Goal: Navigation & Orientation: Find specific page/section

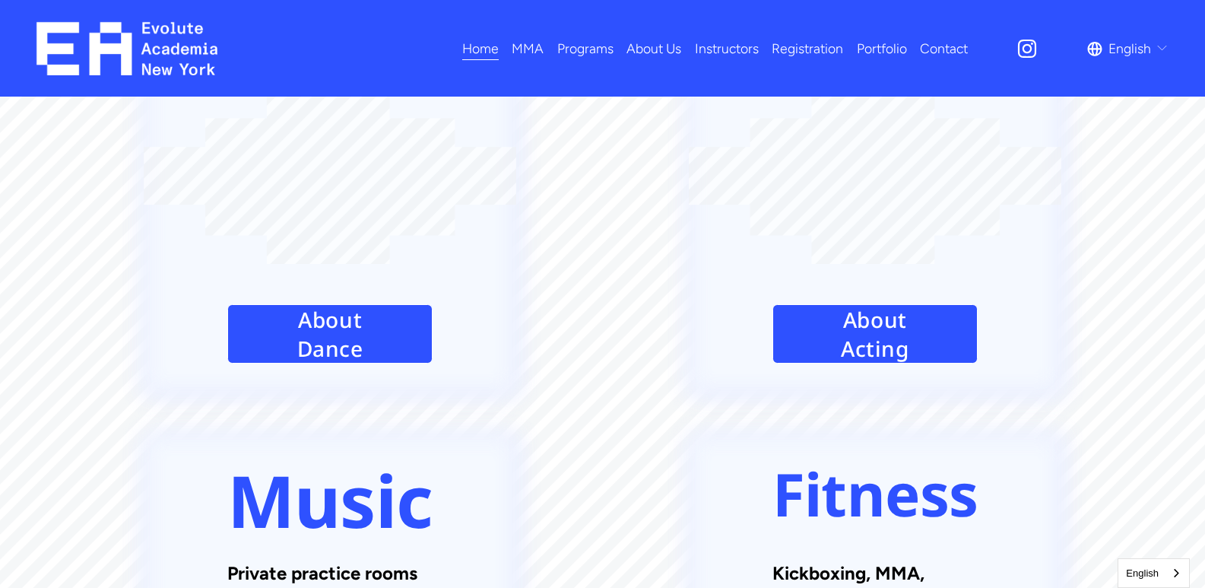
scroll to position [2129, 0]
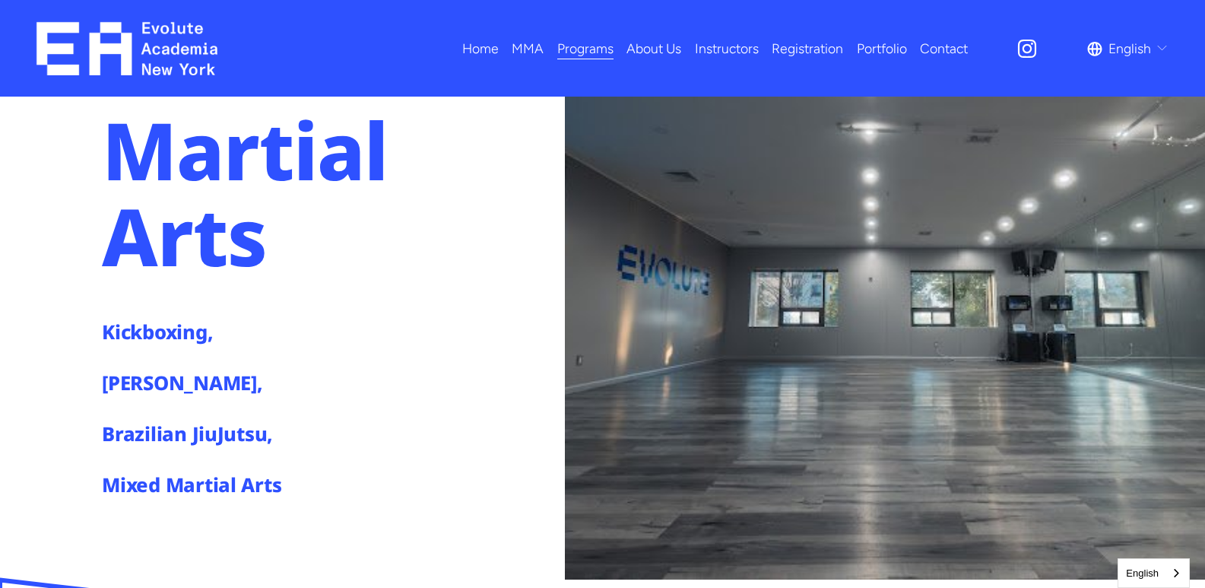
scroll to position [152, 0]
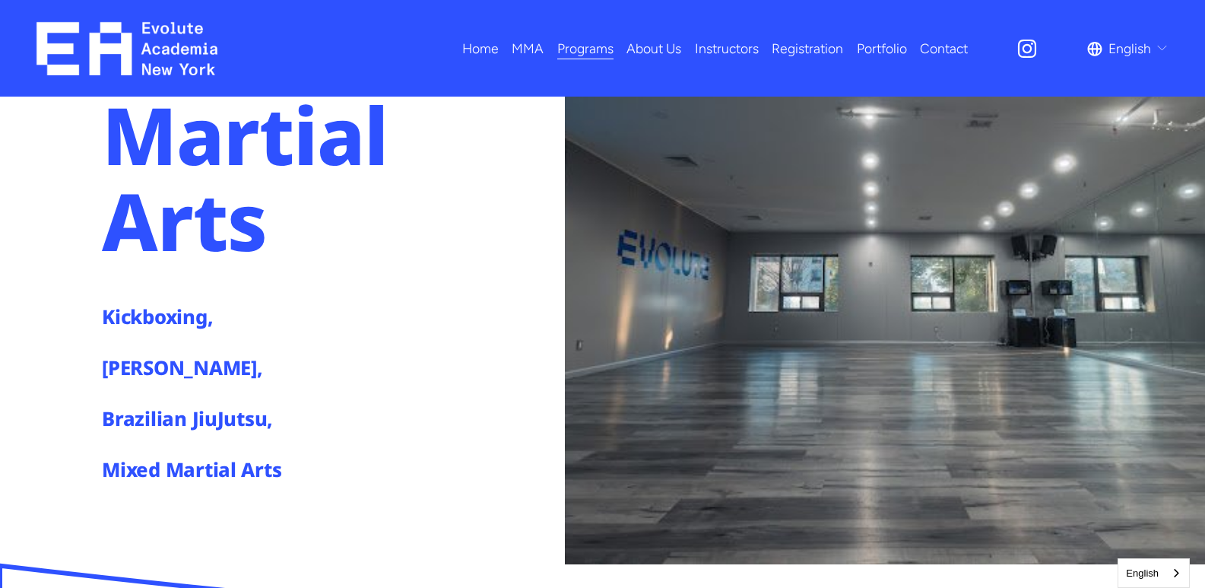
click at [161, 470] on h4 "Mixed Martial Arts" at bounding box center [224, 469] width 244 height 27
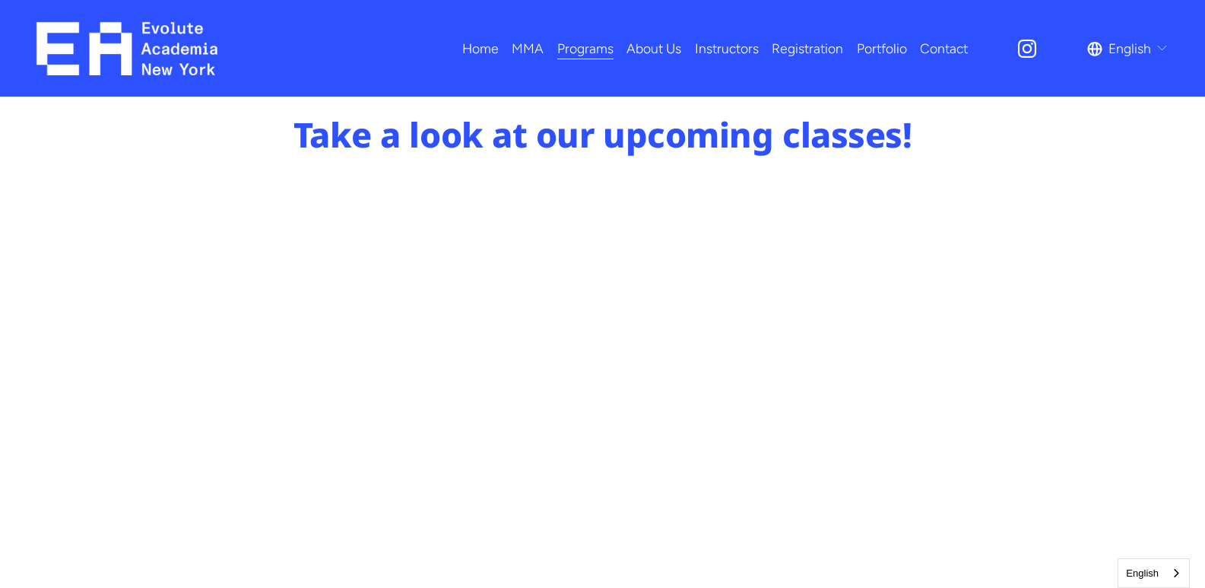
scroll to position [912, 0]
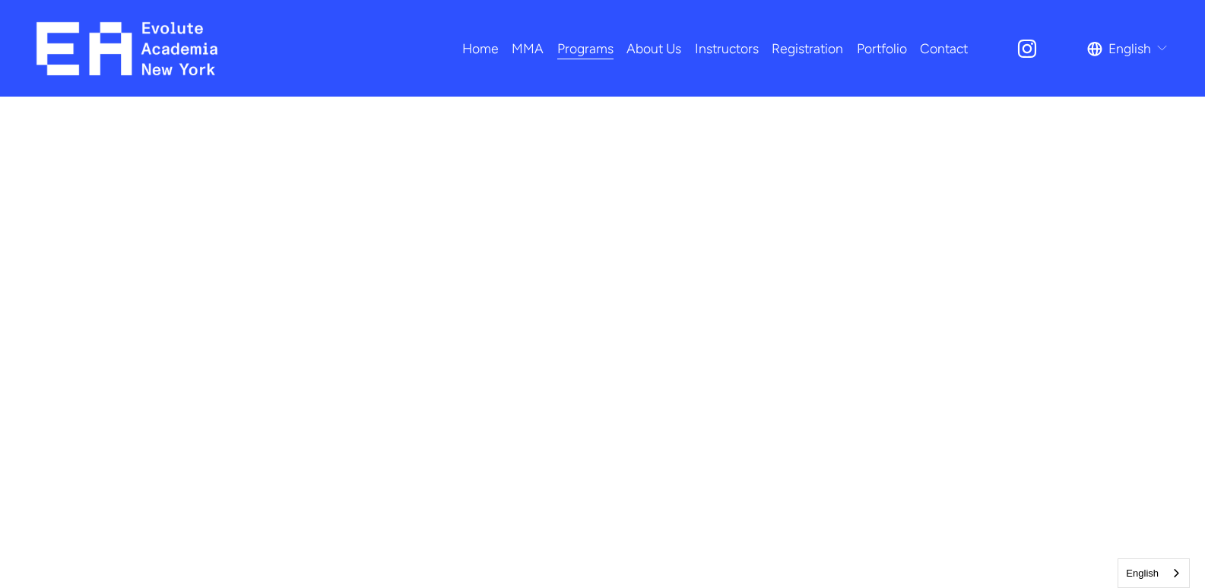
click at [522, 46] on span "MMA" at bounding box center [528, 48] width 32 height 24
click at [0, 0] on span "Adults MMA" at bounding box center [0, 0] width 0 height 0
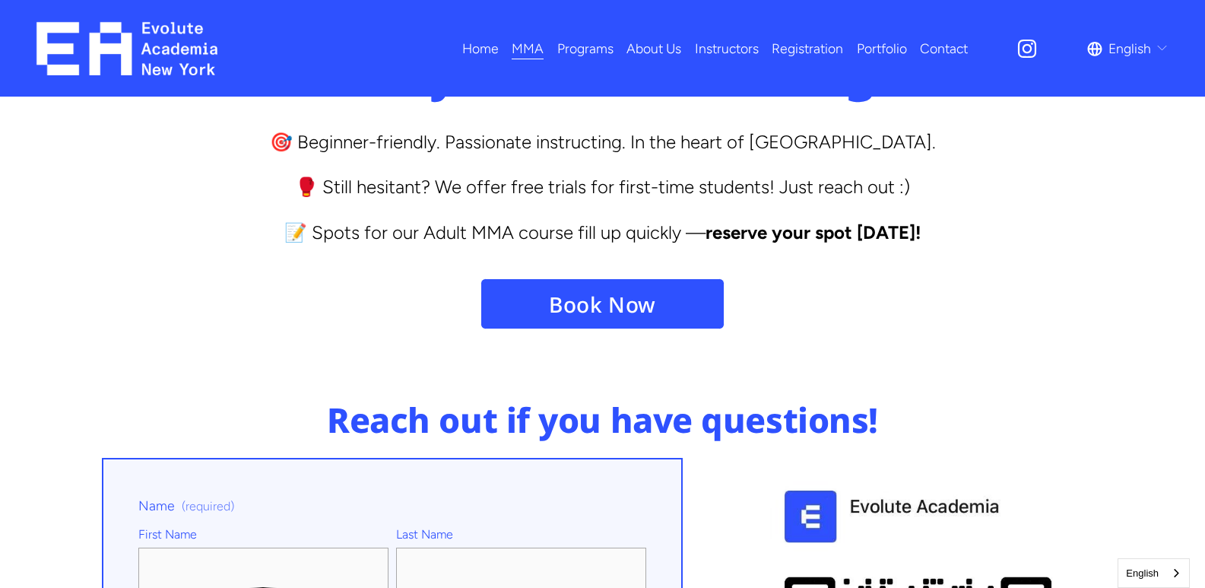
scroll to position [6539, 0]
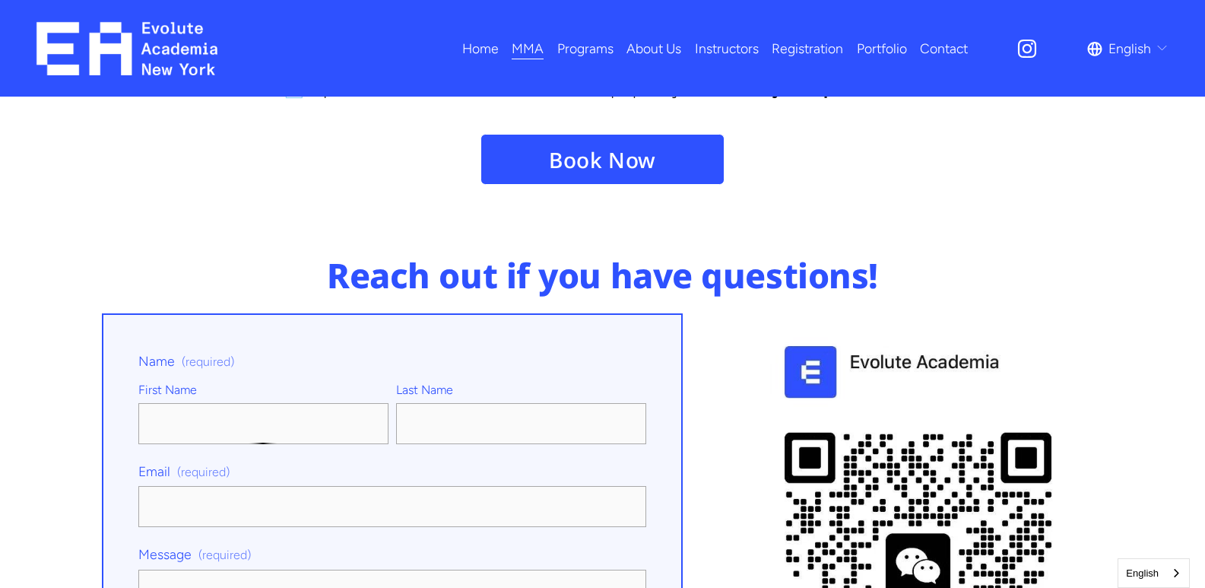
click at [479, 54] on link "Home" at bounding box center [480, 48] width 36 height 27
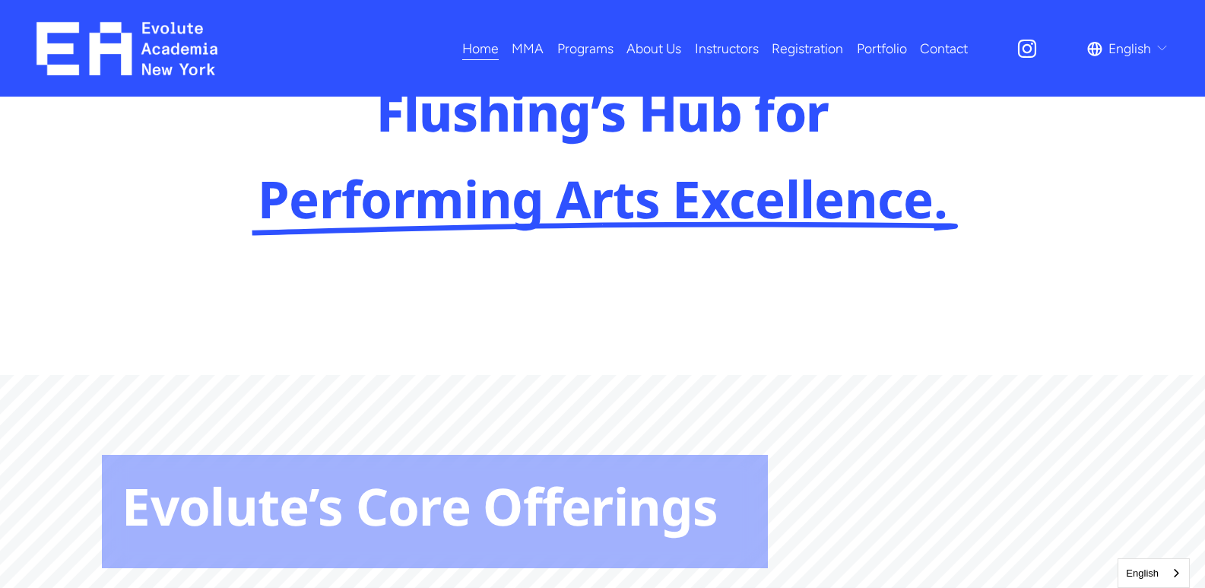
scroll to position [1064, 0]
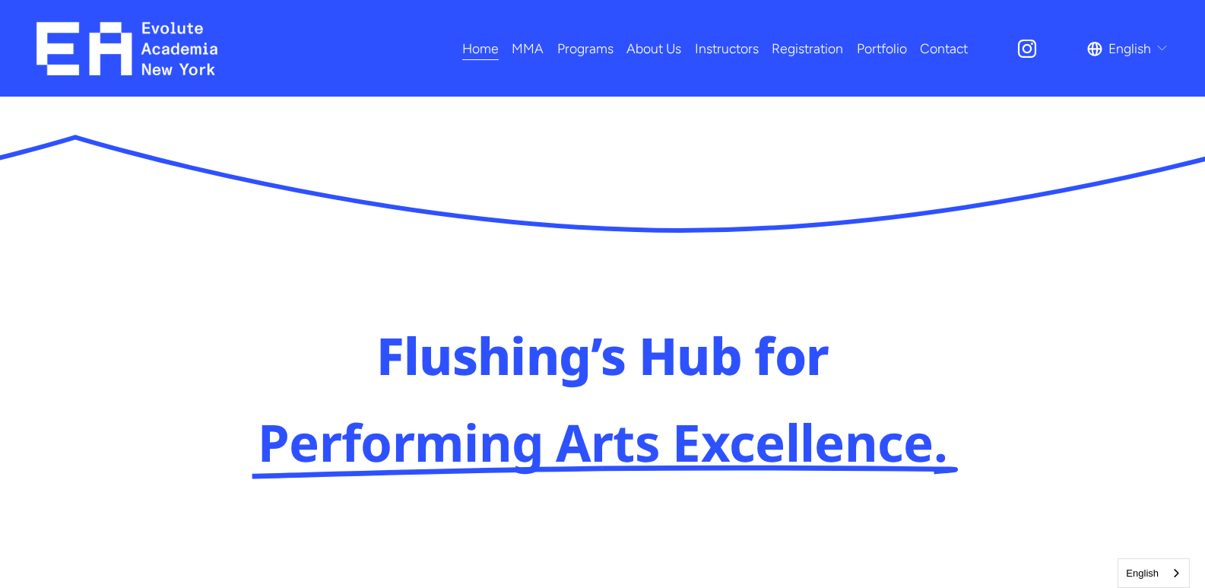
click at [925, 52] on link "Contact" at bounding box center [944, 48] width 48 height 27
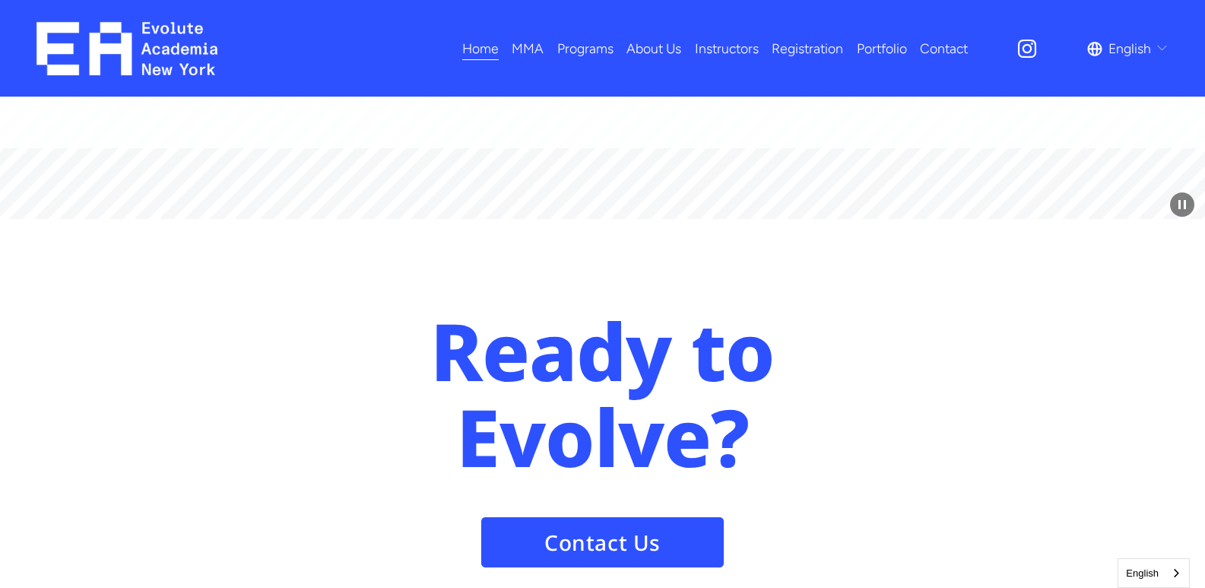
scroll to position [6797, 0]
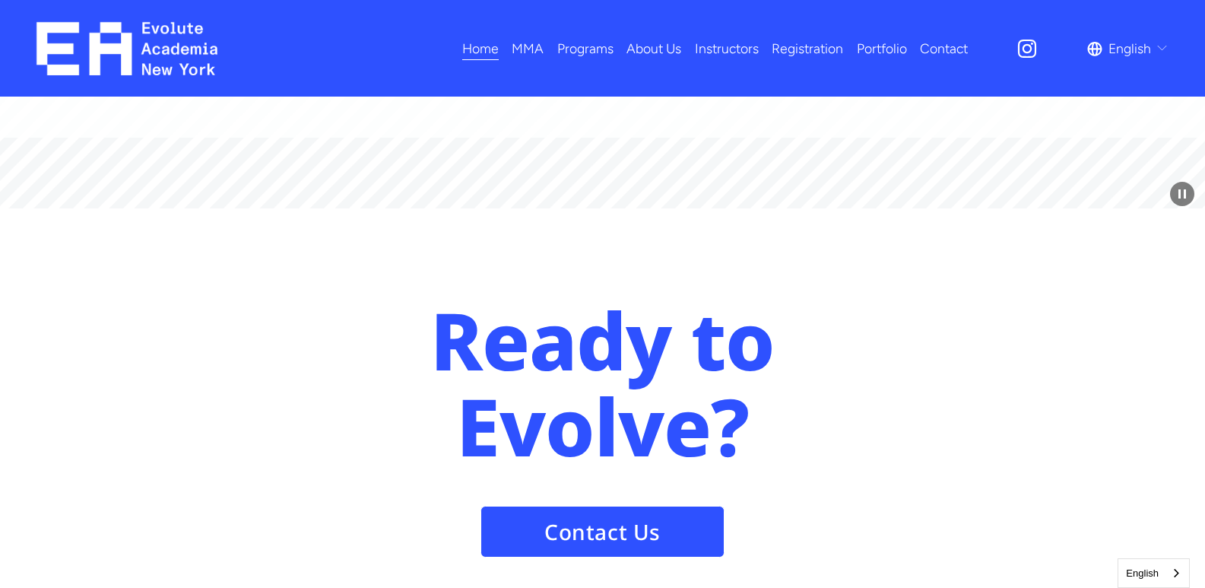
click at [0, 0] on span "Fitness" at bounding box center [0, 0] width 0 height 0
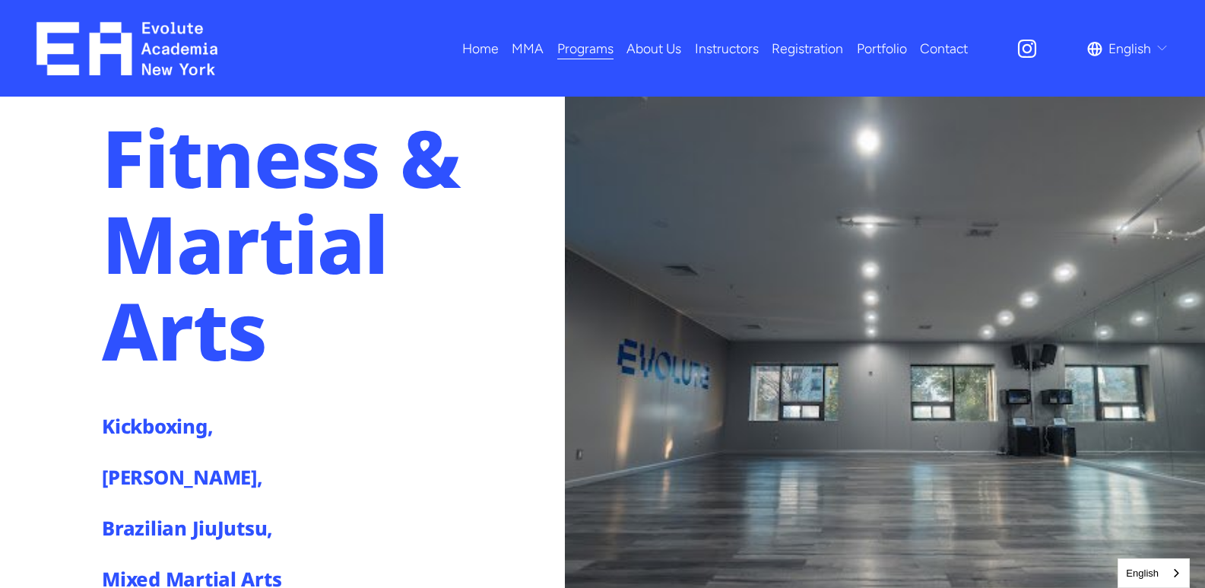
scroll to position [228, 0]
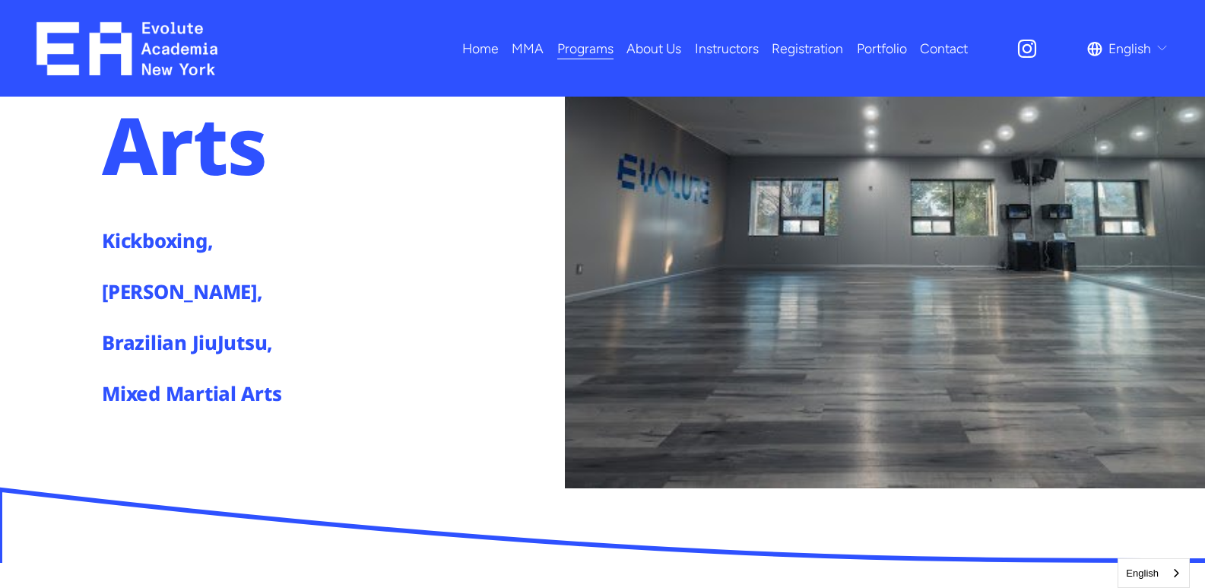
click at [880, 42] on link "Portfolio" at bounding box center [882, 48] width 50 height 27
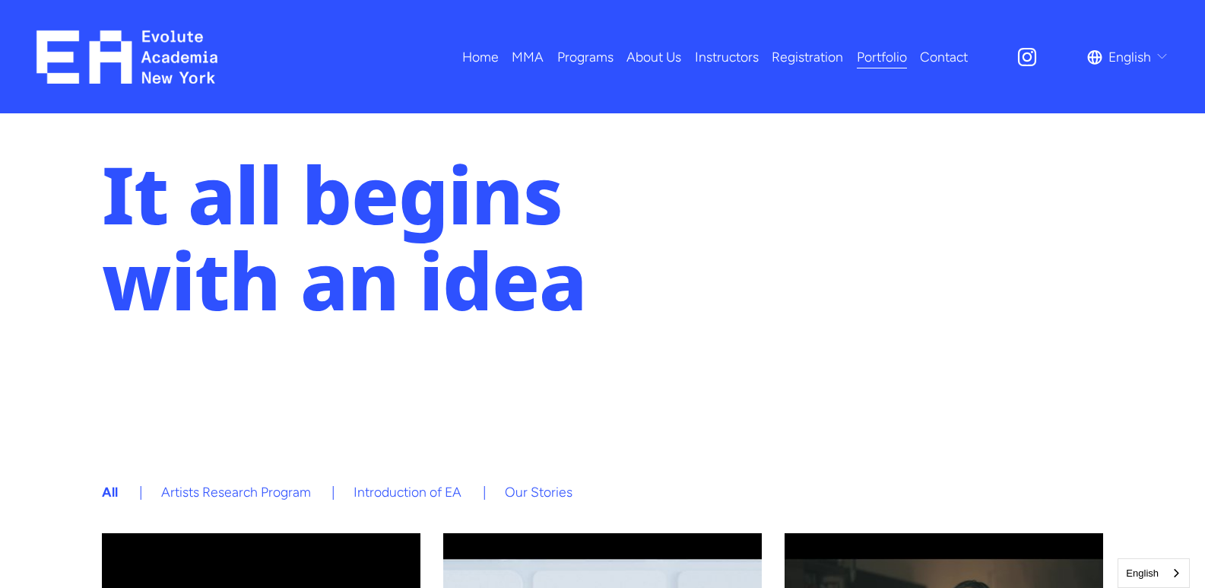
click at [0, 0] on span "Adults MMA" at bounding box center [0, 0] width 0 height 0
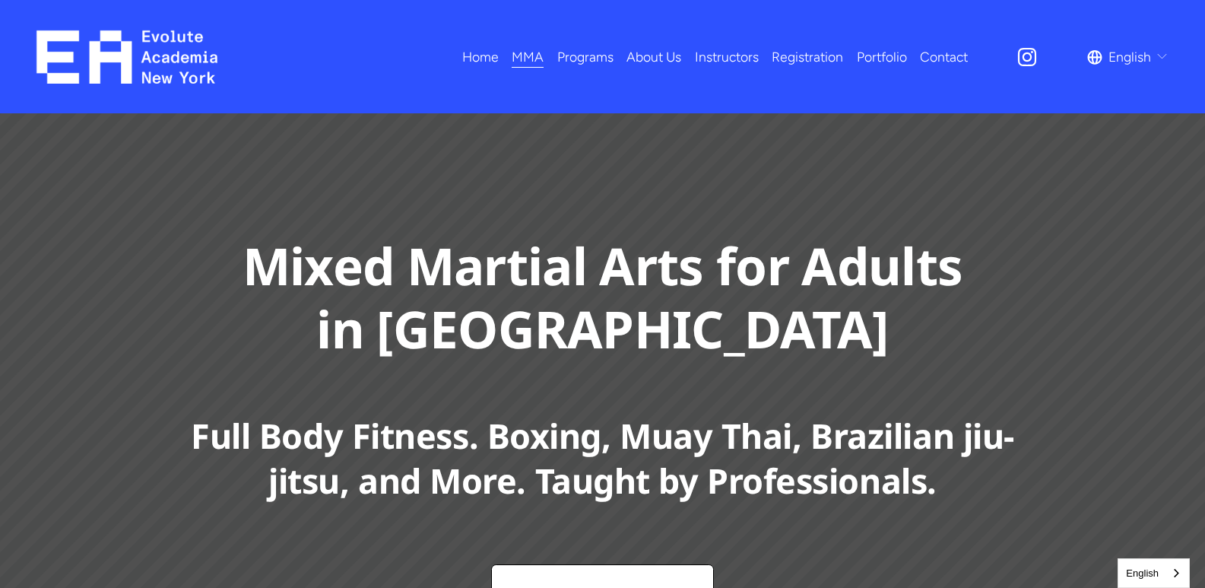
click at [875, 54] on link "Portfolio" at bounding box center [882, 56] width 50 height 27
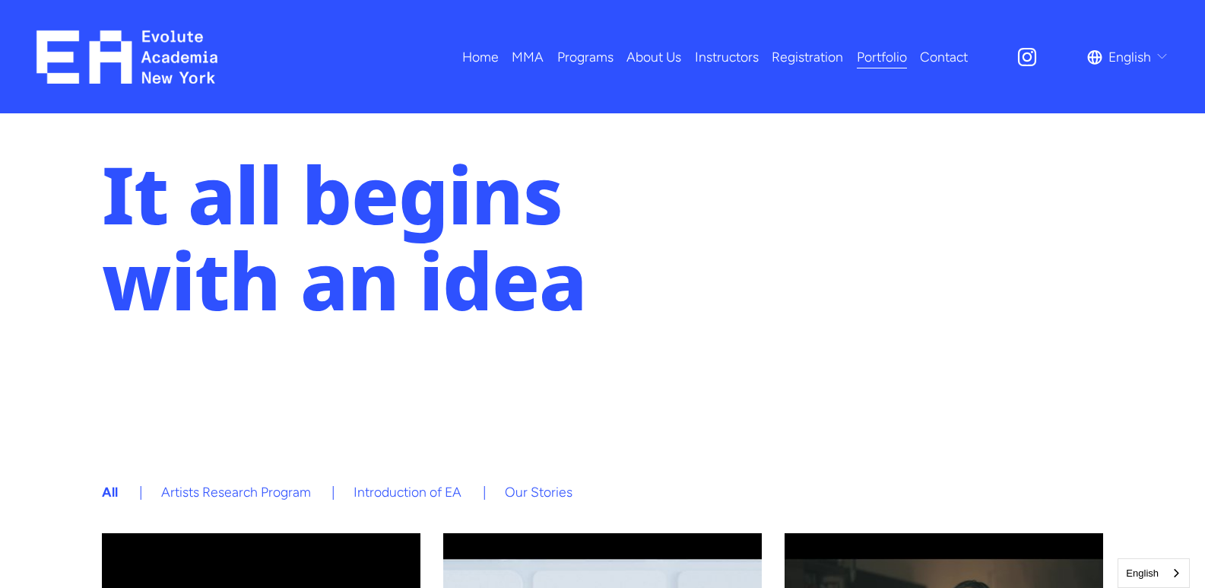
click at [0, 0] on span "Adults MMA" at bounding box center [0, 0] width 0 height 0
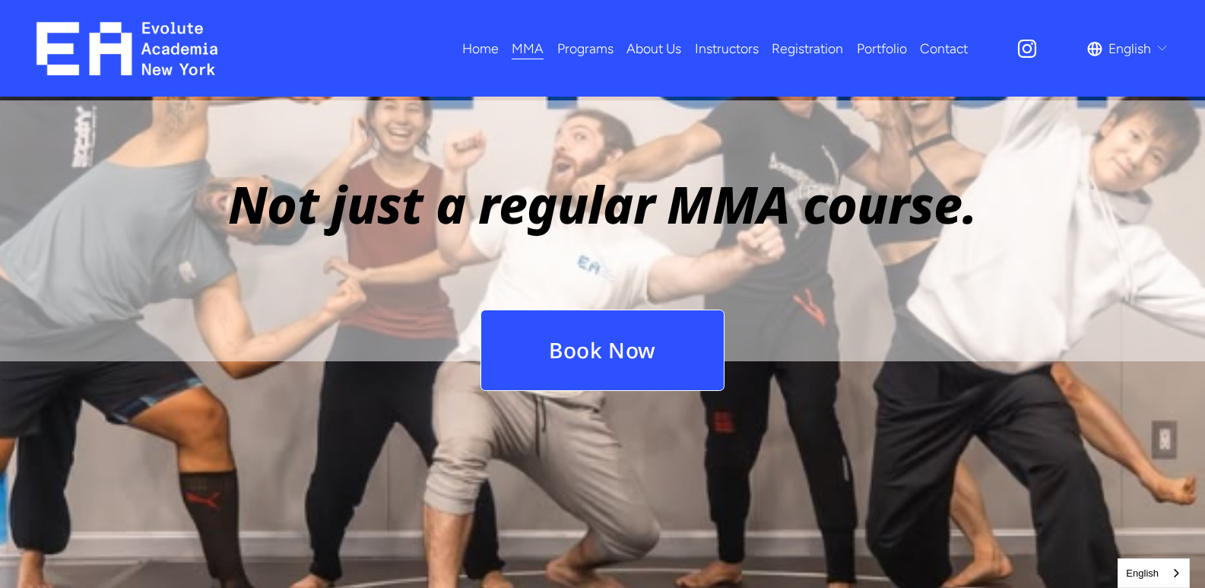
scroll to position [1825, 0]
click at [0, 0] on span "Fitness" at bounding box center [0, 0] width 0 height 0
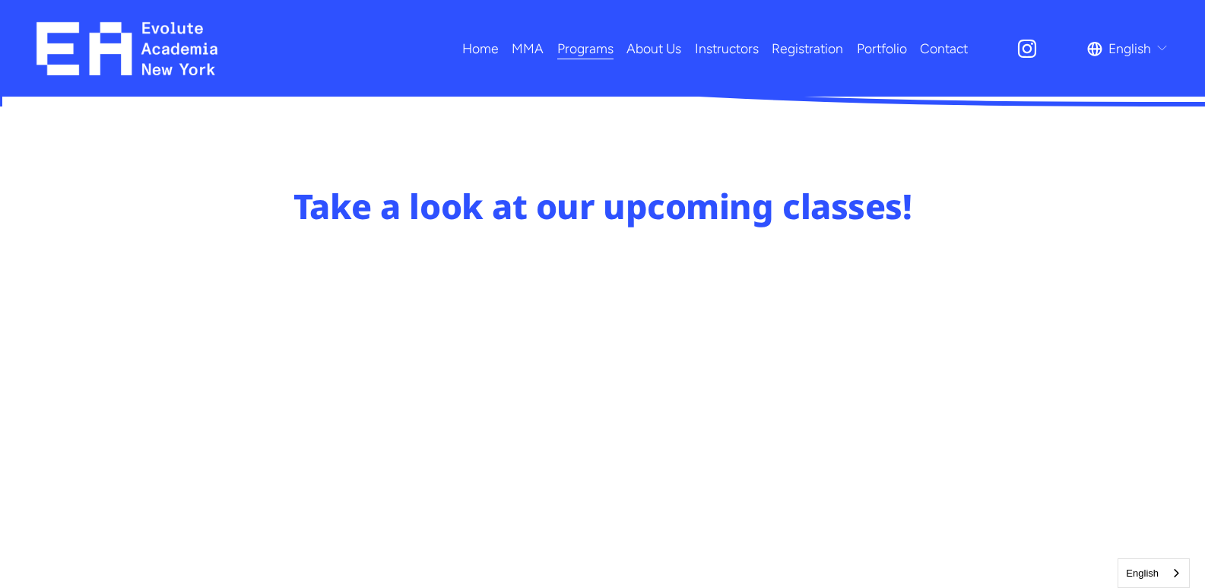
scroll to position [836, 0]
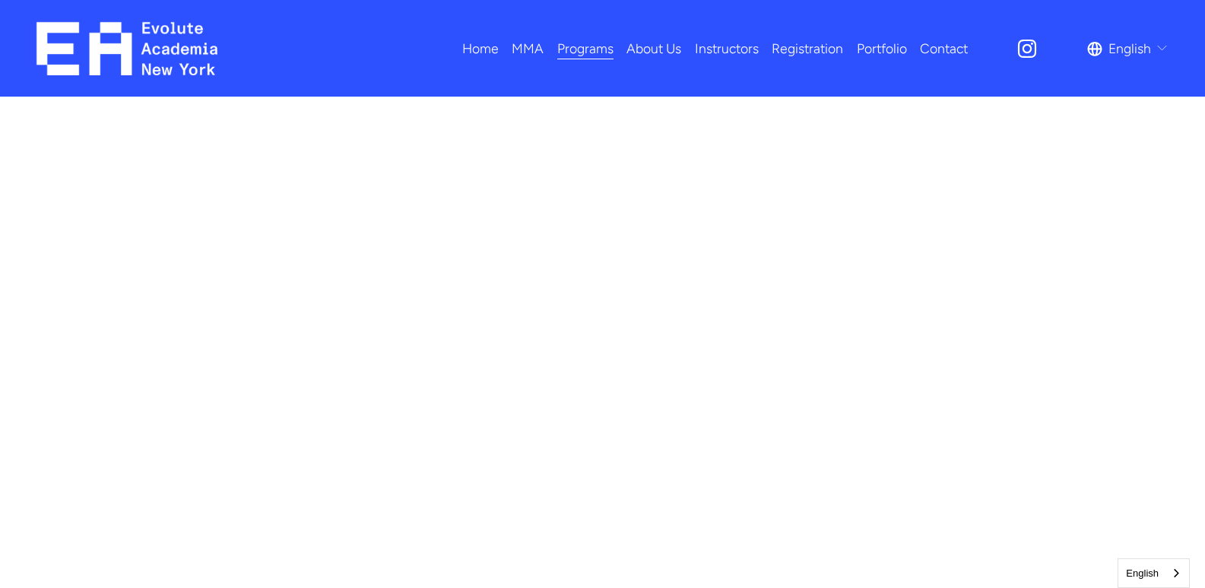
click at [884, 46] on link "Portfolio" at bounding box center [882, 48] width 50 height 27
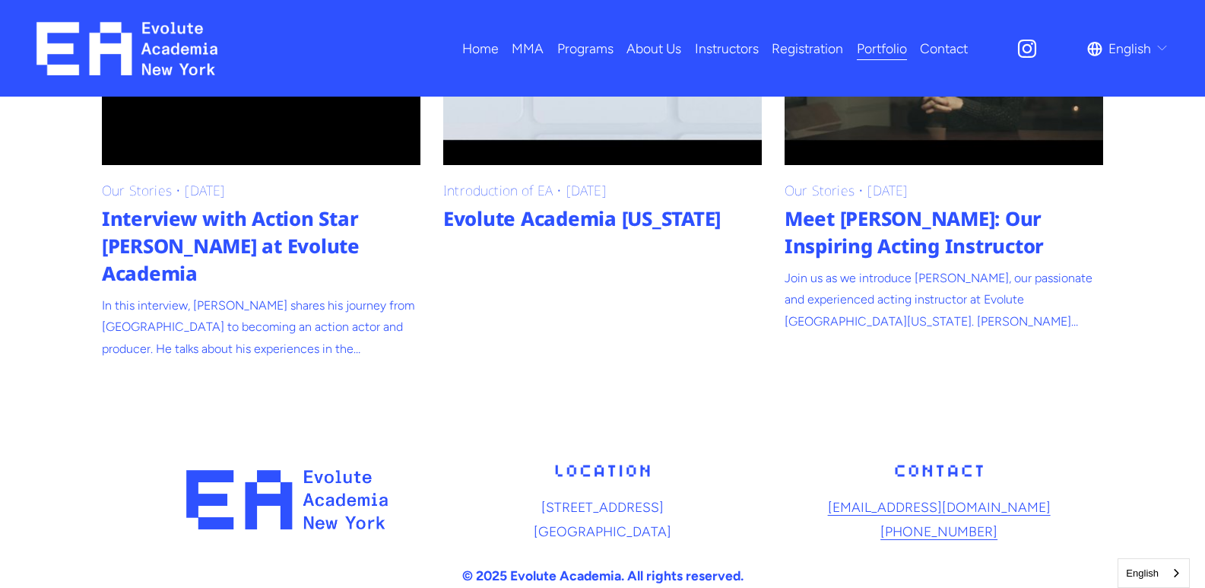
scroll to position [676, 0]
